Goal: Transaction & Acquisition: Obtain resource

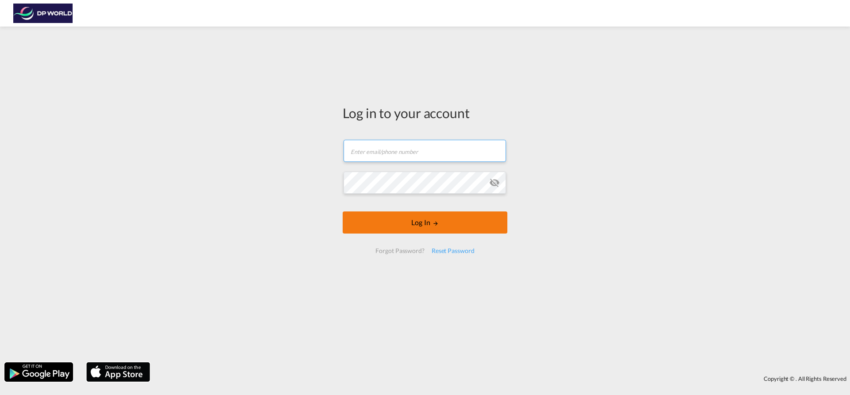
type input "[EMAIL_ADDRESS][PERSON_NAME][DOMAIN_NAME]"
click at [412, 231] on button "Log In" at bounding box center [425, 223] width 165 height 22
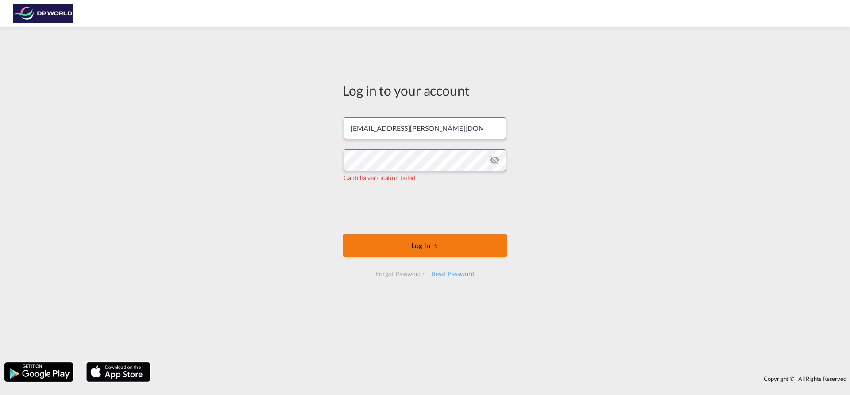
click at [385, 247] on button "Log In" at bounding box center [425, 246] width 165 height 22
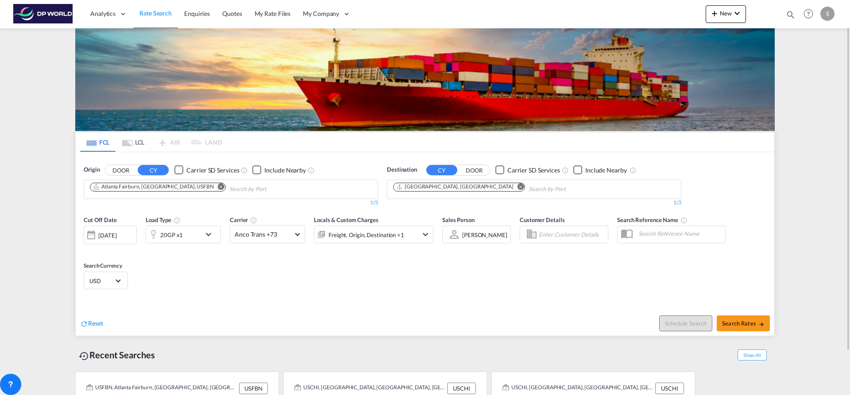
click at [184, 235] on div "20GP x1" at bounding box center [173, 235] width 55 height 18
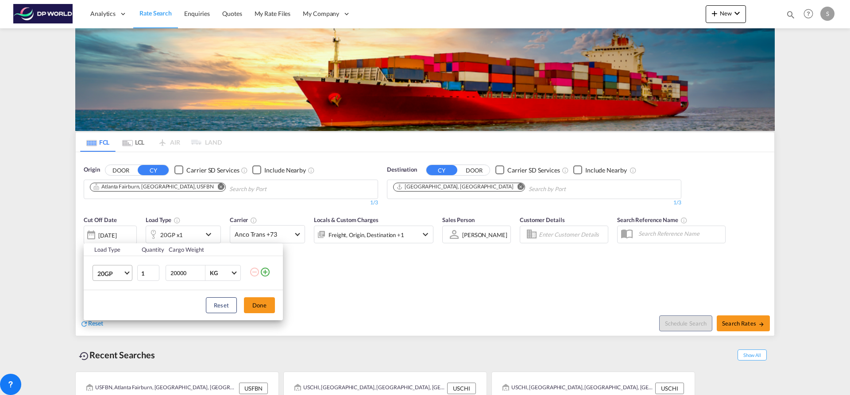
click at [125, 277] on md-select-value "20GP" at bounding box center [113, 273] width 35 height 15
click at [126, 316] on md-option "40HC" at bounding box center [120, 315] width 60 height 21
click at [254, 308] on button "Done" at bounding box center [259, 305] width 31 height 16
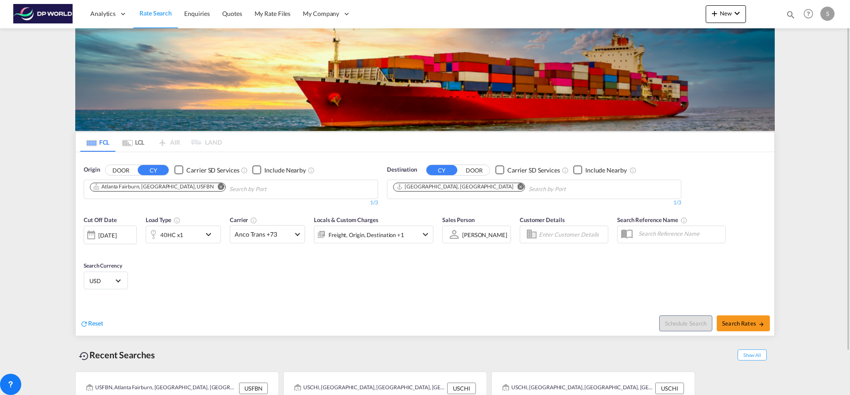
click at [218, 186] on md-icon "Remove" at bounding box center [221, 186] width 7 height 7
click at [176, 188] on md-chips-wrap "Chips container with autocompletion. Enter the text area, type text to search, …" at bounding box center [133, 188] width 89 height 16
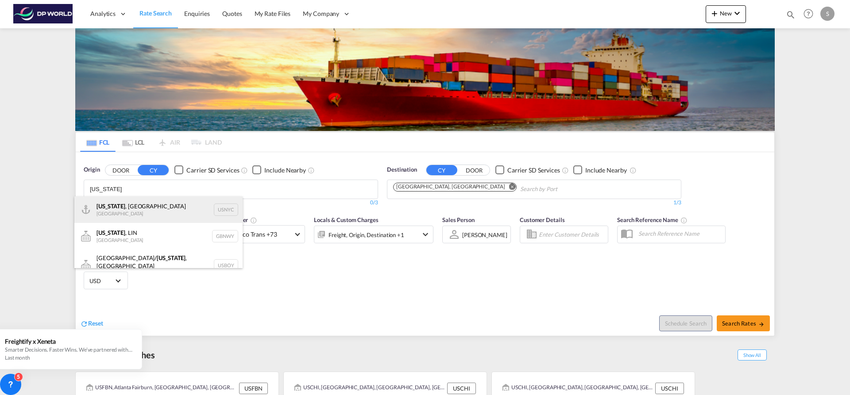
type input "[US_STATE]"
click at [175, 205] on div "[US_STATE] , [GEOGRAPHIC_DATA] [GEOGRAPHIC_DATA] USNYC" at bounding box center [158, 209] width 168 height 27
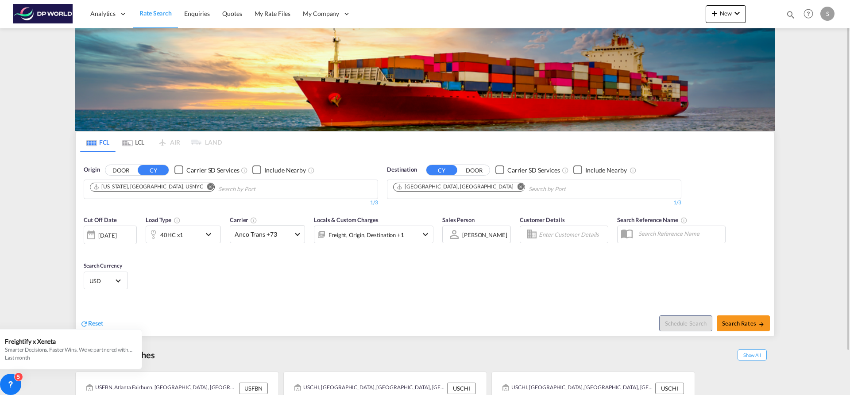
click at [517, 185] on md-icon "Remove" at bounding box center [520, 186] width 7 height 7
click at [460, 190] on body "Analytics Dashboard Rate Search Enquiries Quotes My Rate Files My Company" at bounding box center [425, 197] width 850 height 395
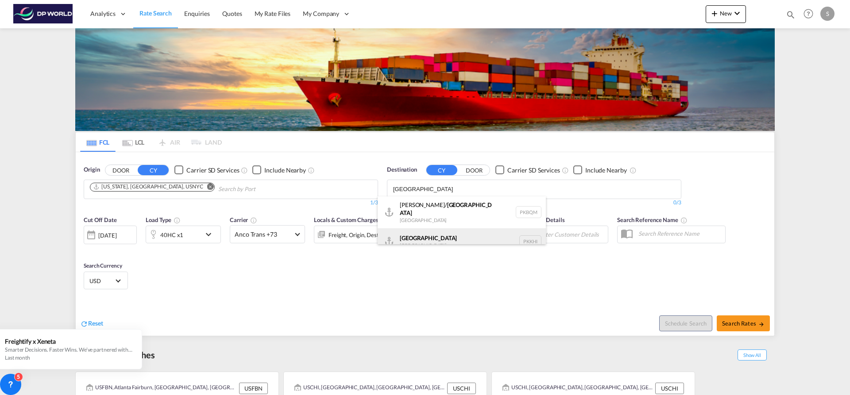
type input "[GEOGRAPHIC_DATA]"
click at [454, 234] on div "Karachi [GEOGRAPHIC_DATA] PKKHI" at bounding box center [461, 241] width 168 height 27
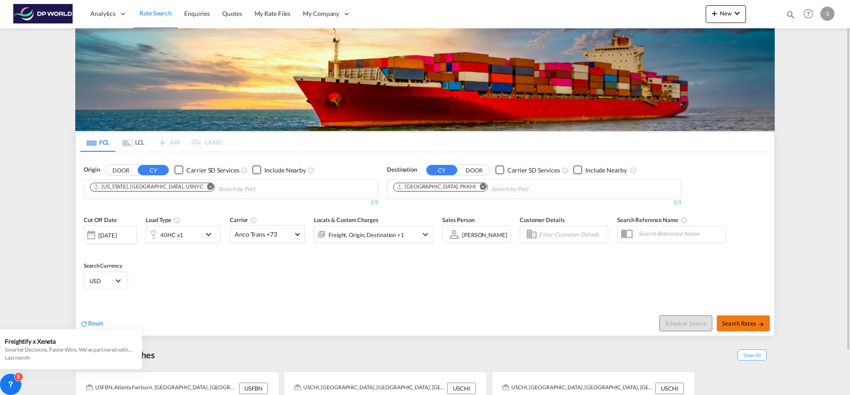
click at [737, 317] on button "Search Rates" at bounding box center [742, 324] width 53 height 16
type input "USNYC to PKKHI / [DATE]"
